Goal: Task Accomplishment & Management: Manage account settings

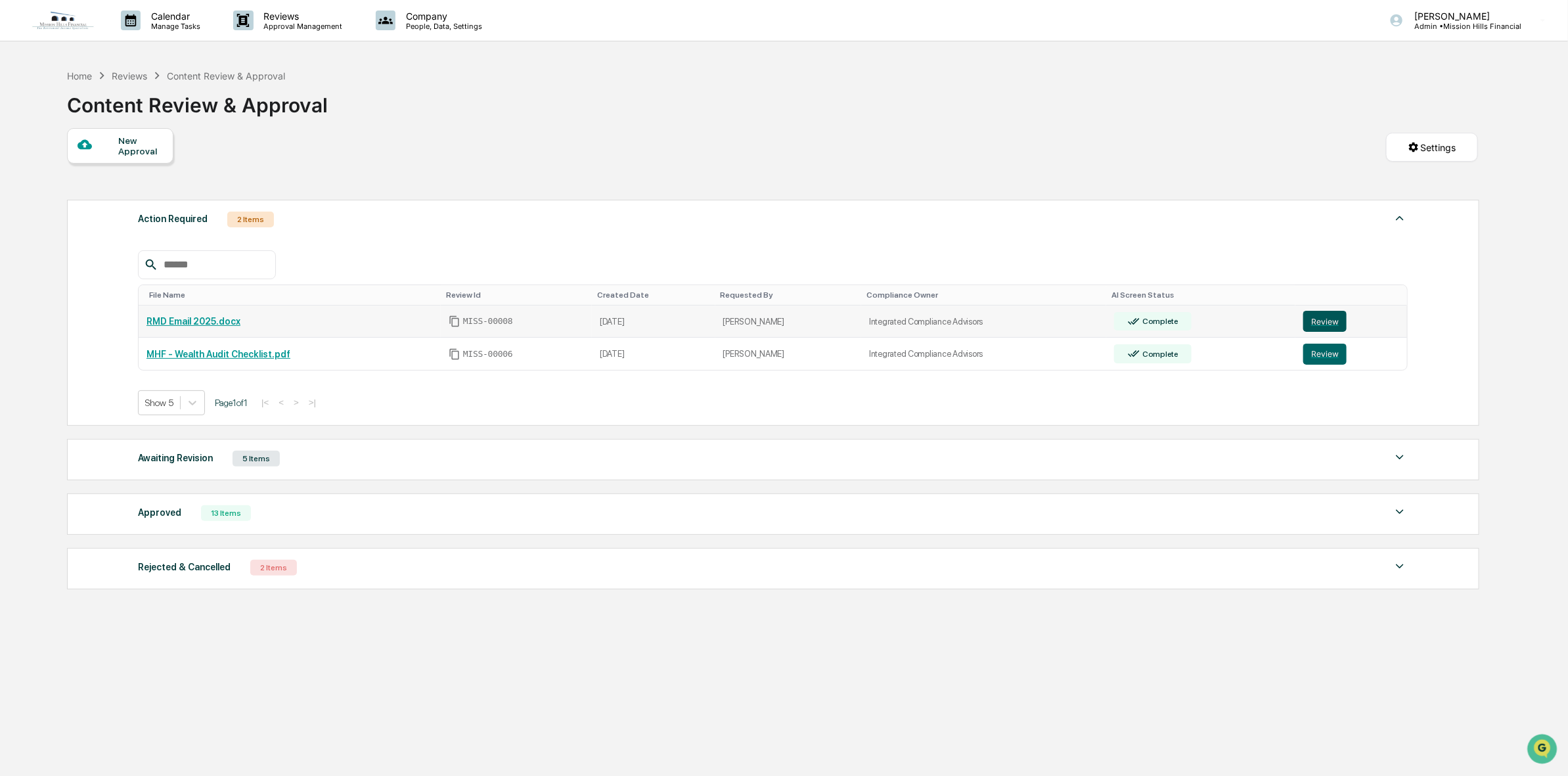
click at [1328, 327] on button "Review" at bounding box center [1325, 321] width 44 height 21
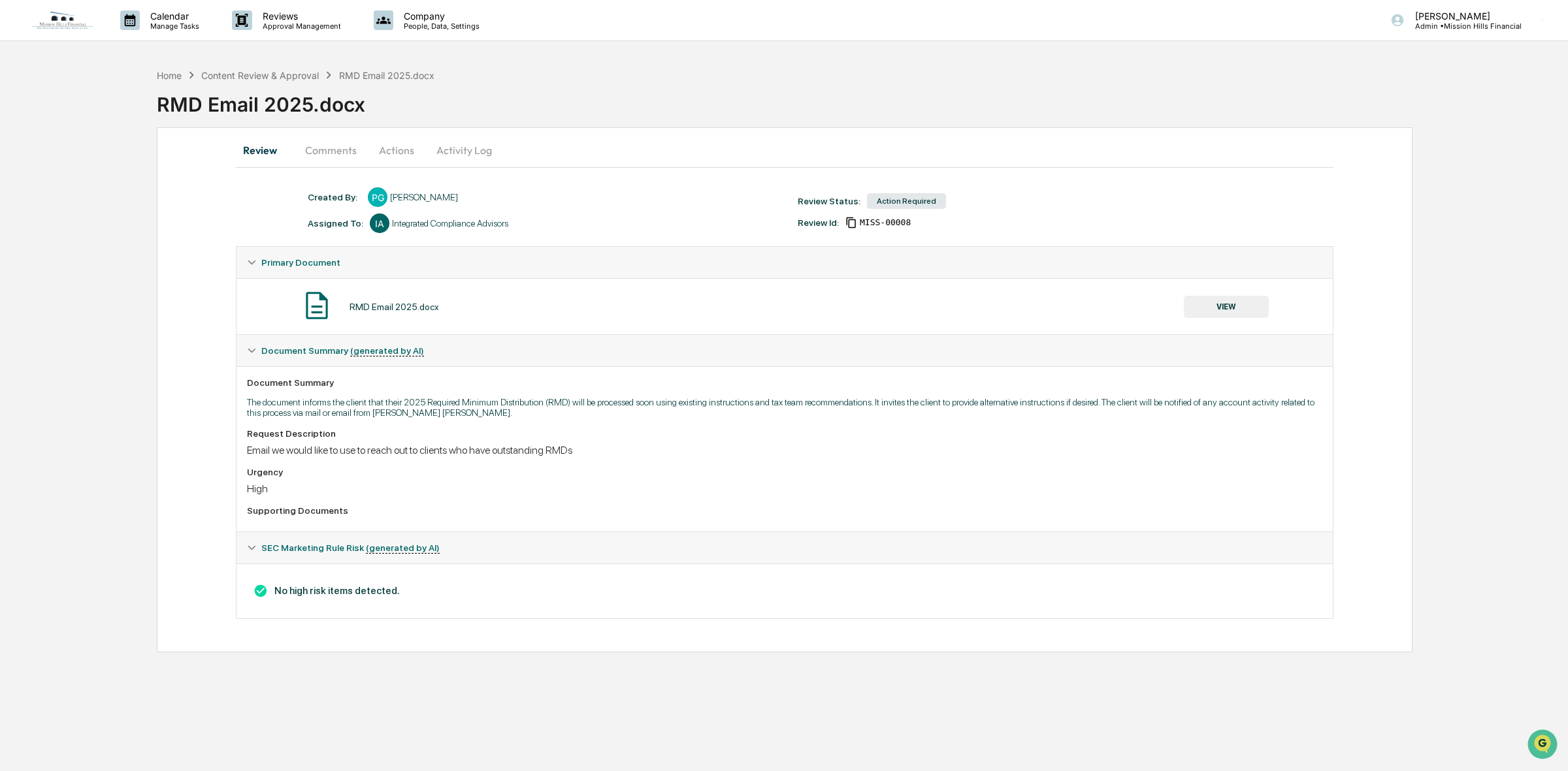
click at [249, 553] on icon at bounding box center [251, 548] width 9 height 9
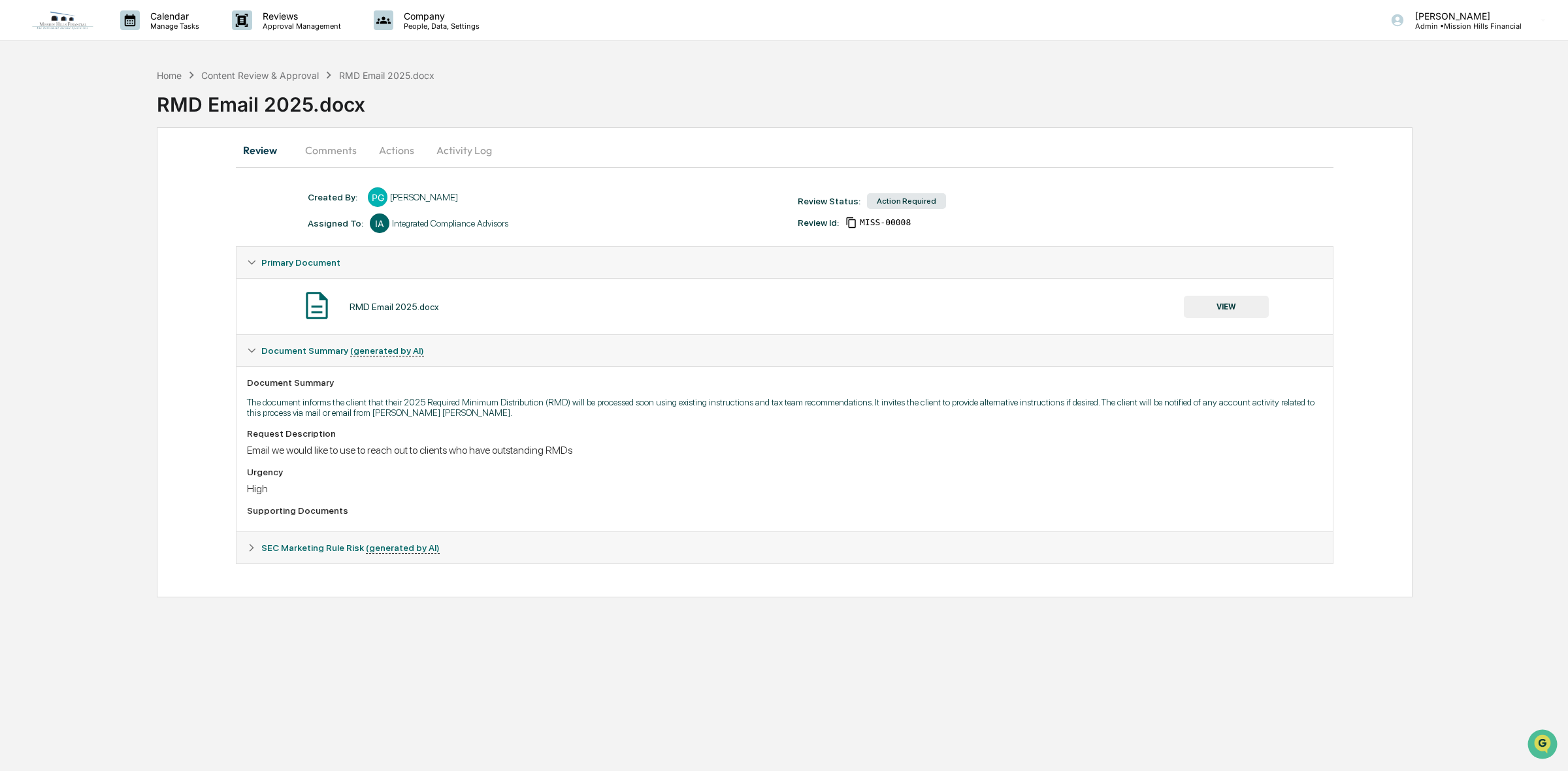
click at [251, 552] on icon at bounding box center [252, 548] width 5 height 8
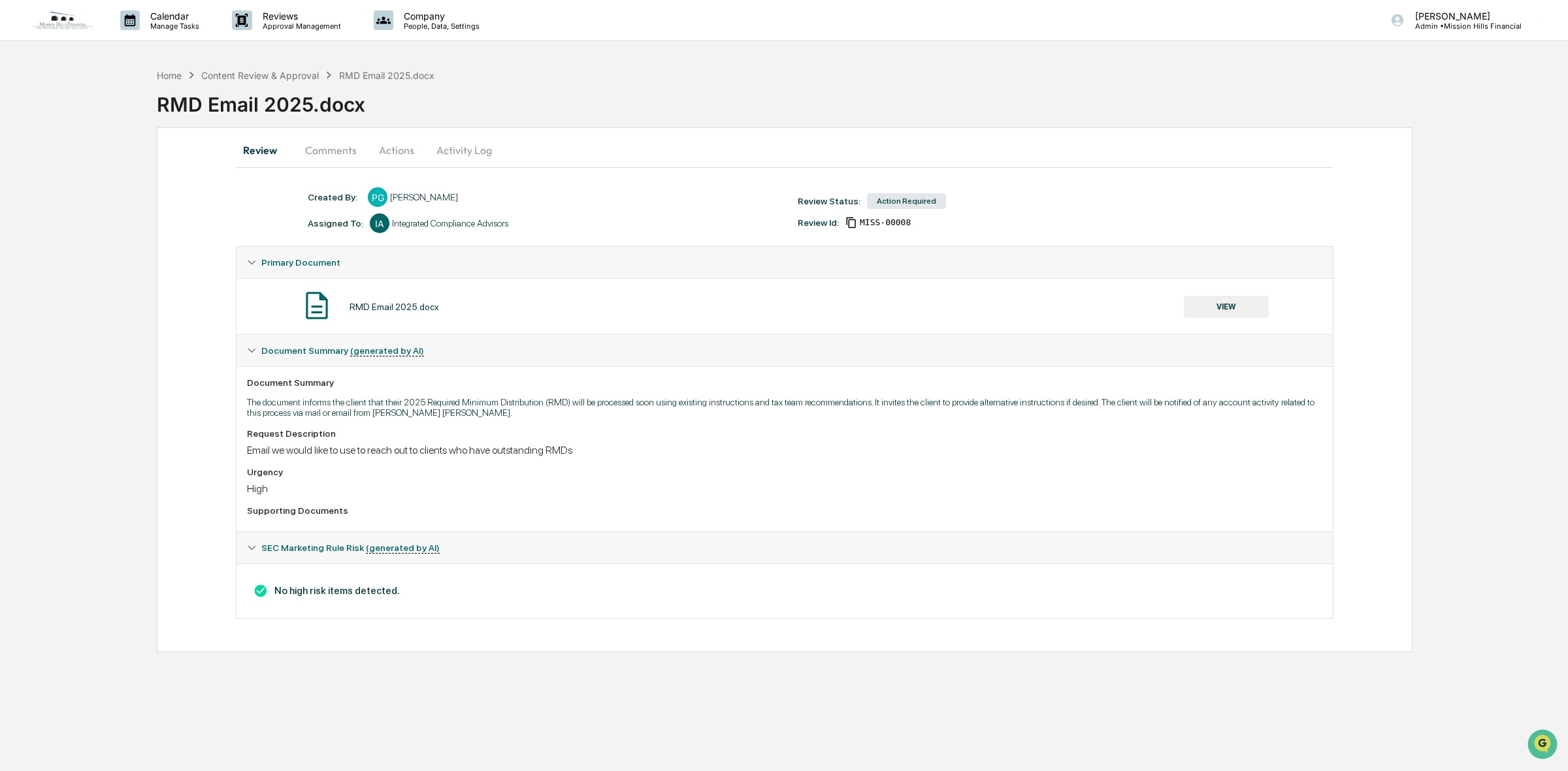
click at [337, 145] on button "Comments" at bounding box center [331, 150] width 72 height 31
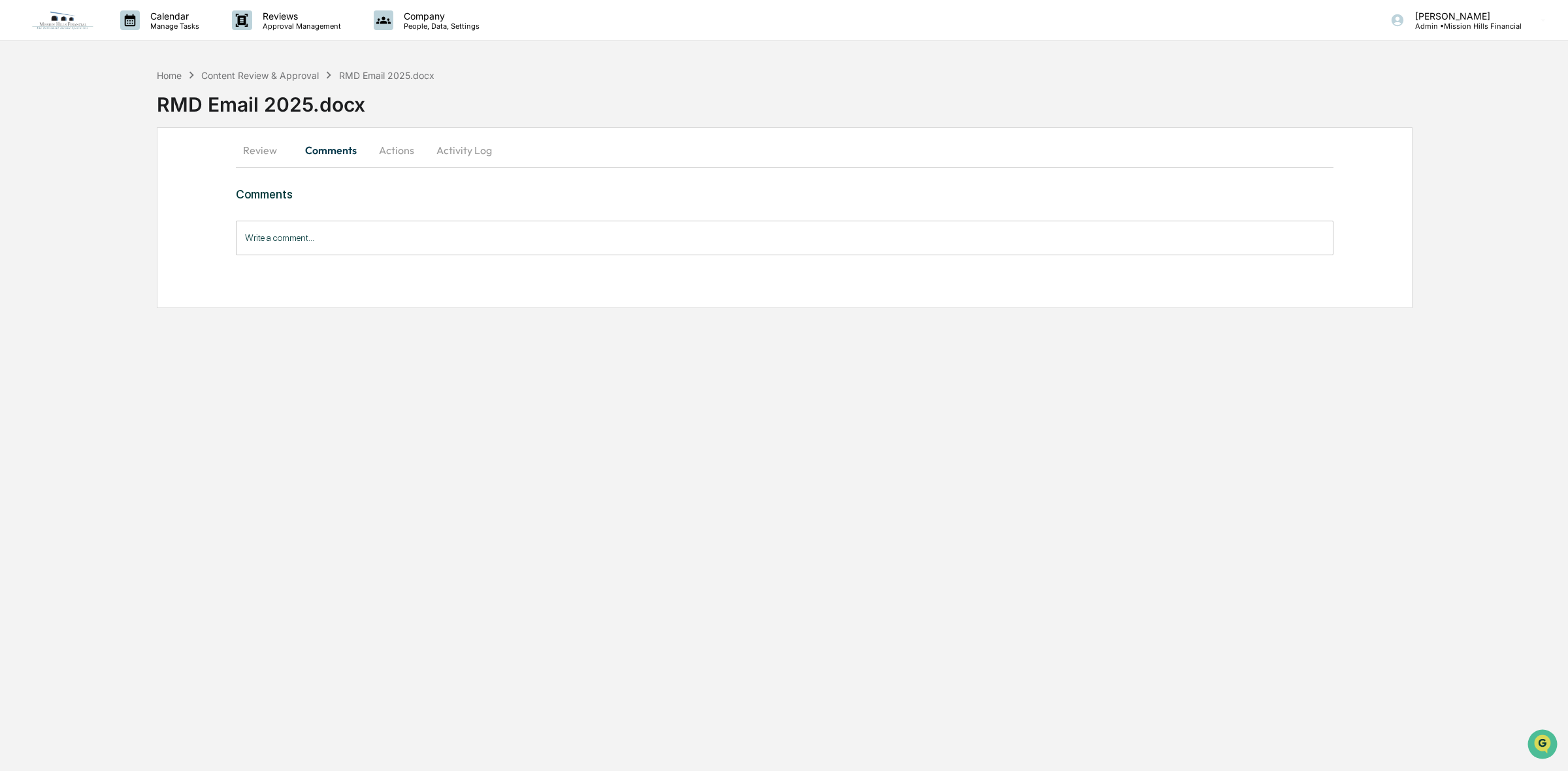
click at [401, 157] on button "Actions" at bounding box center [396, 150] width 59 height 31
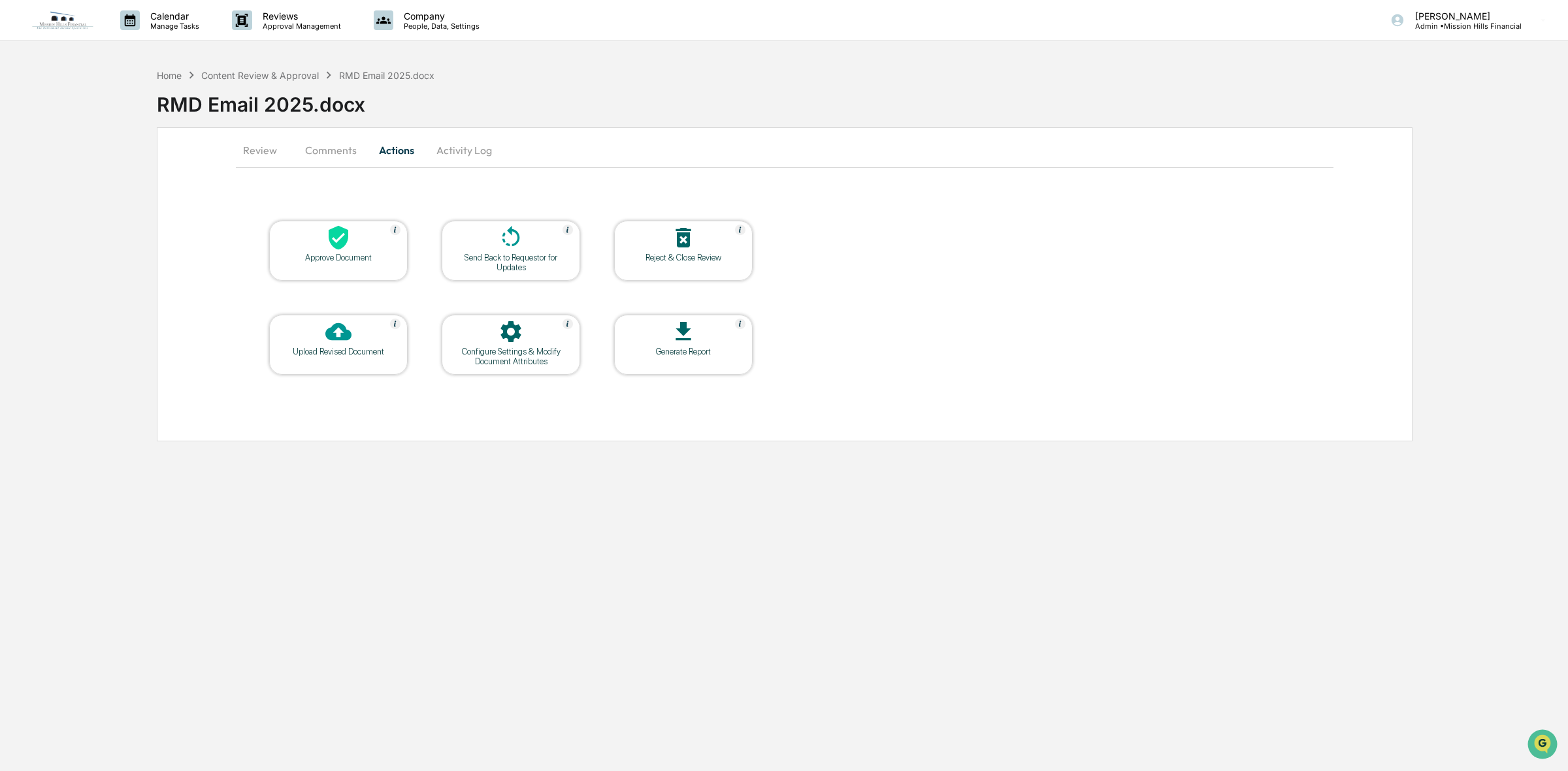
click at [452, 155] on button "Activity Log" at bounding box center [464, 150] width 76 height 31
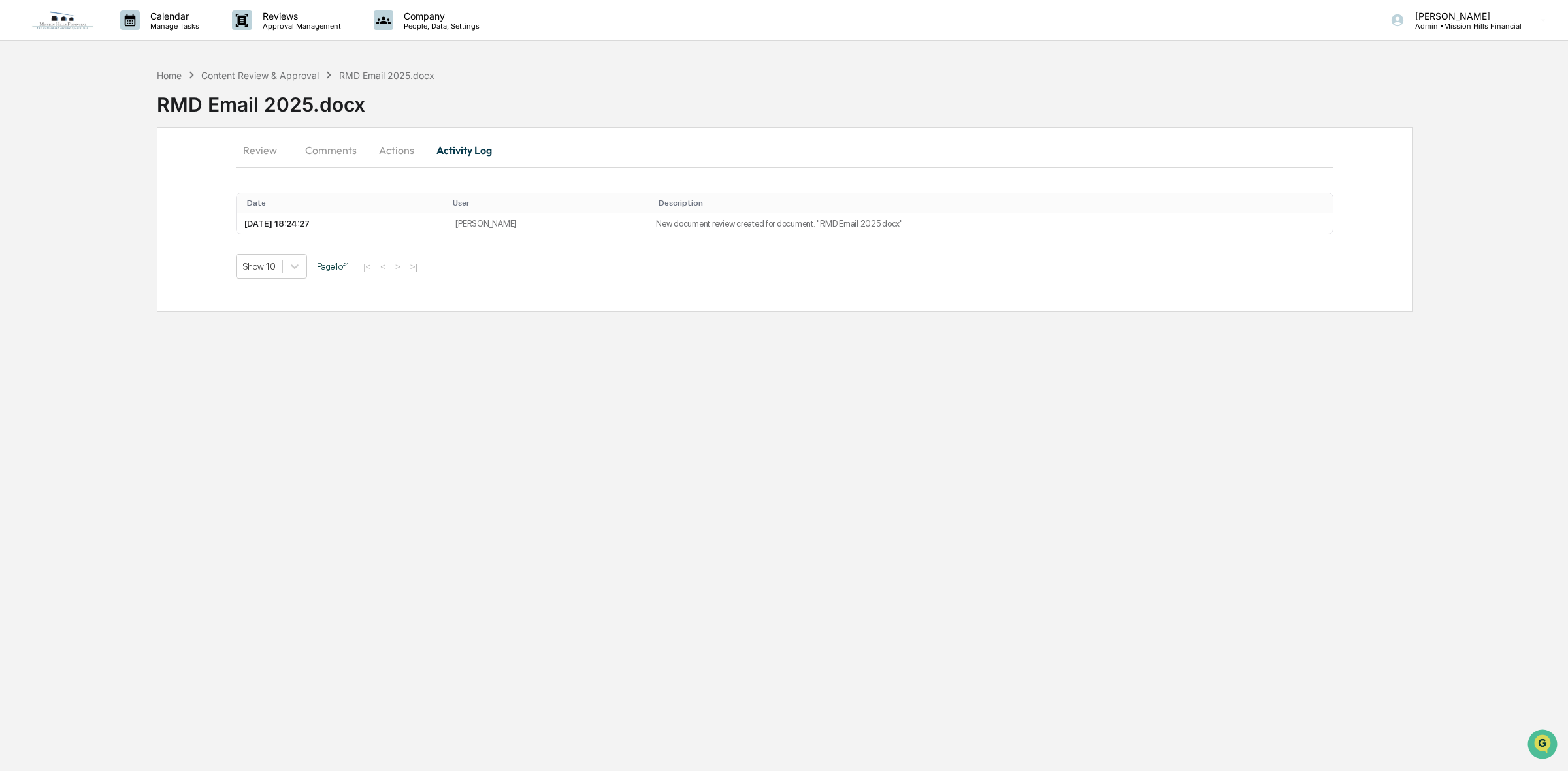
click at [391, 145] on button "Actions" at bounding box center [396, 150] width 59 height 31
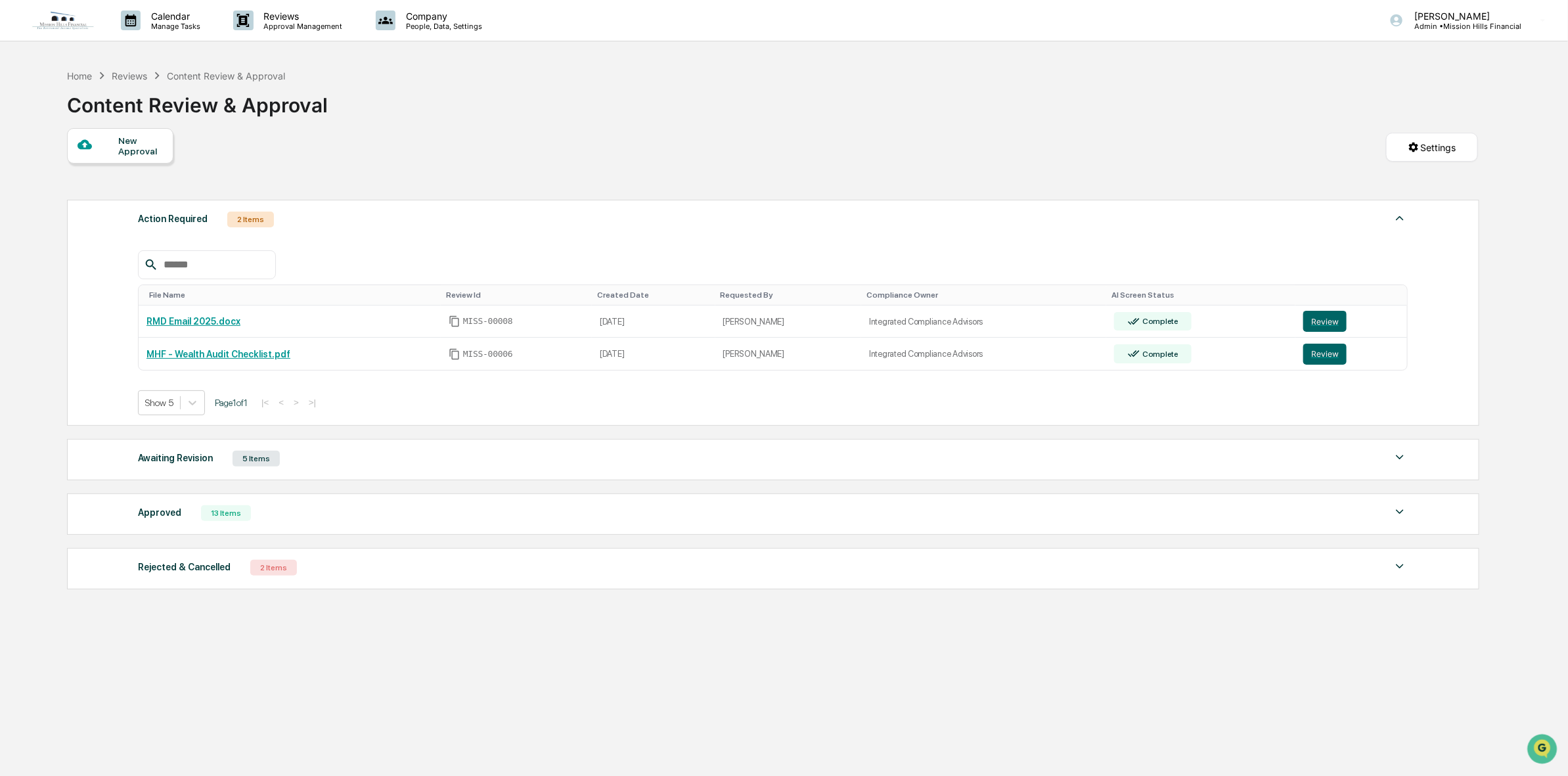
click at [311, 588] on div "Rejected & Cancelled 2 Items File Name Review Id Created Date Requested By Comp…" at bounding box center [773, 568] width 1412 height 41
click at [241, 577] on div "Rejected & Cancelled 2 Items" at bounding box center [773, 568] width 1269 height 18
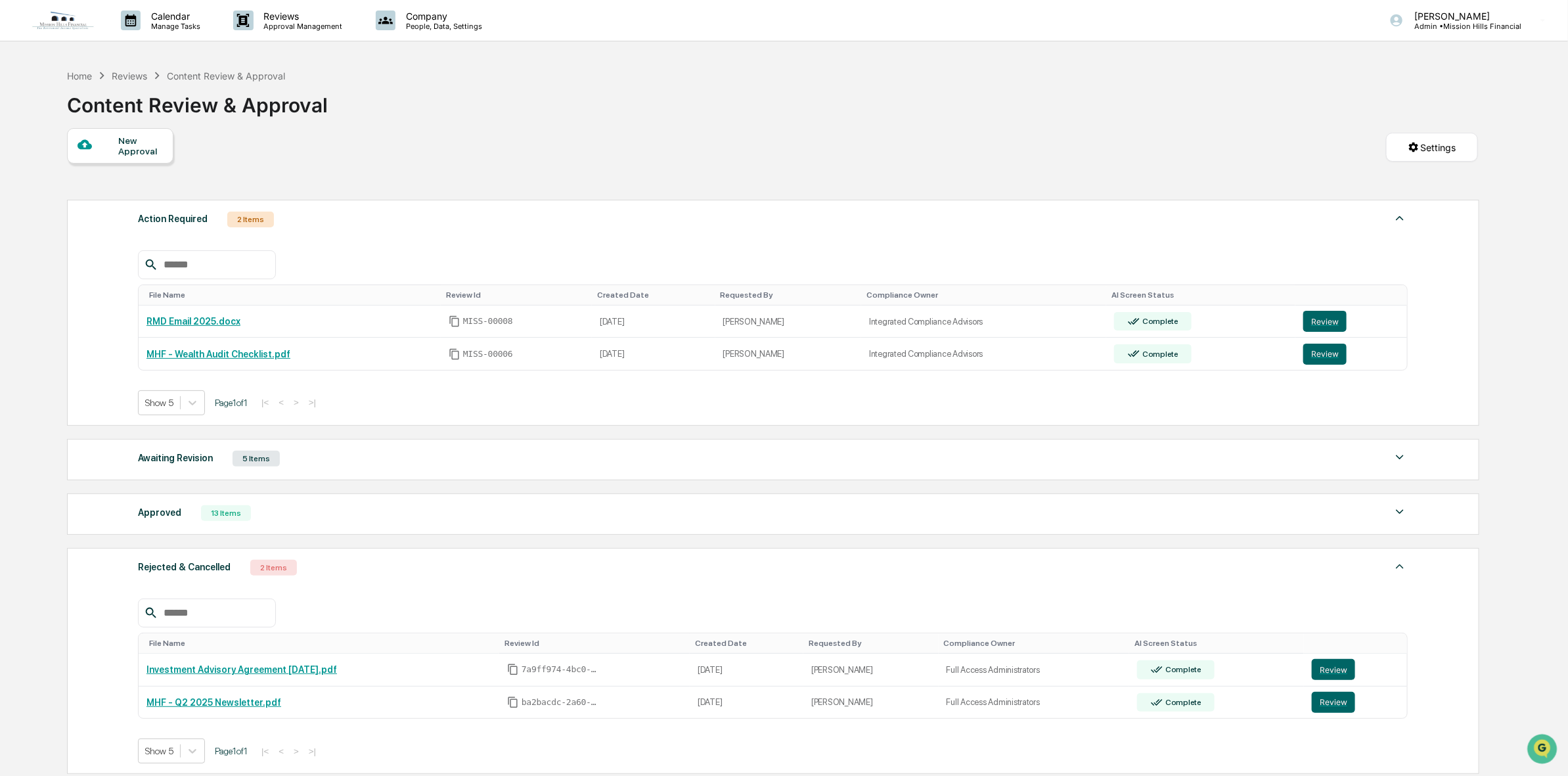
click at [404, 473] on div "Awaiting Revision 5 Items File Name Review Id Created Date Requested By Complia…" at bounding box center [773, 460] width 1412 height 41
